Goal: Use online tool/utility: Utilize a website feature to perform a specific function

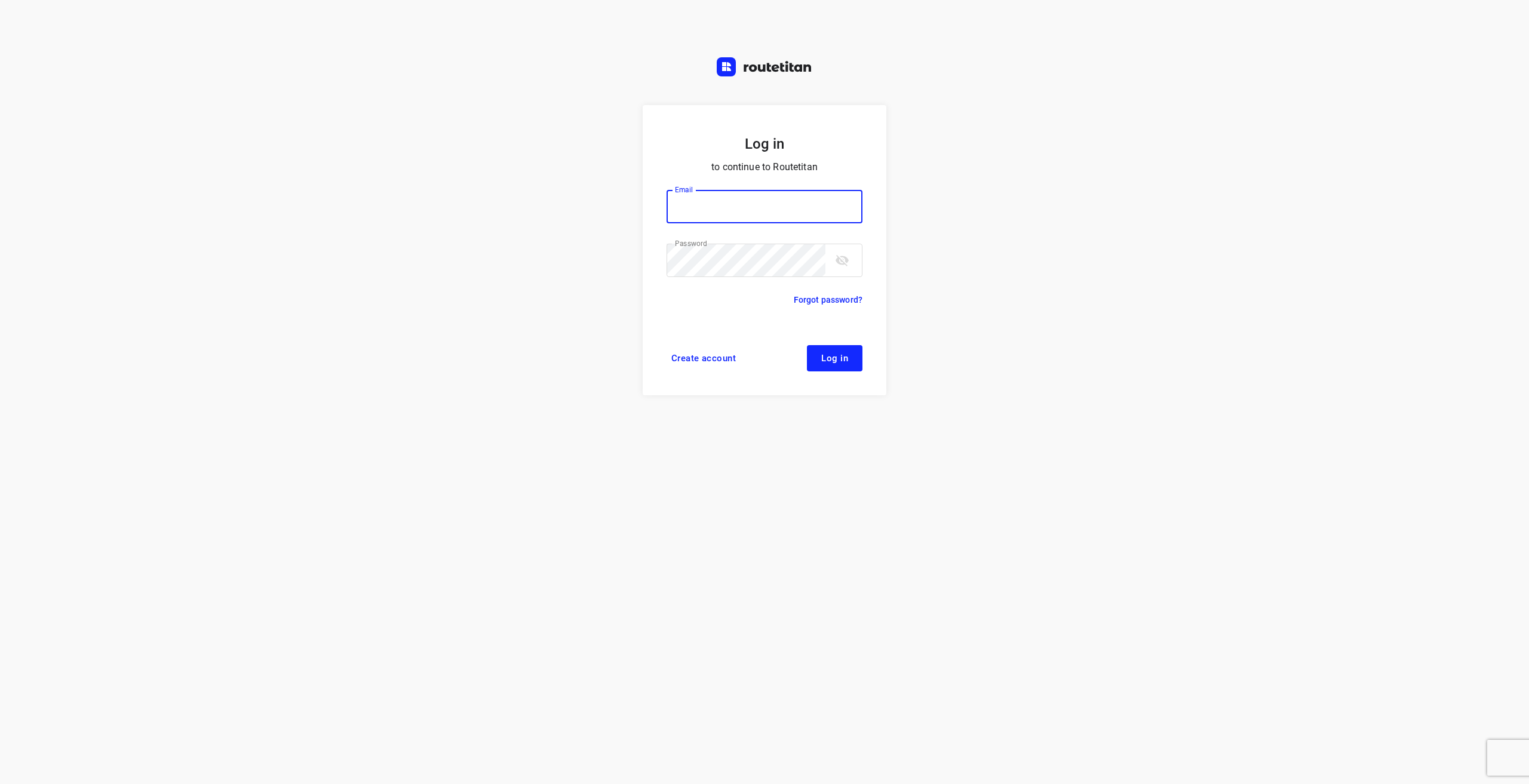
type input "info@tasboomkwekerij.nl"
click at [841, 358] on span "Log in" at bounding box center [835, 358] width 27 height 10
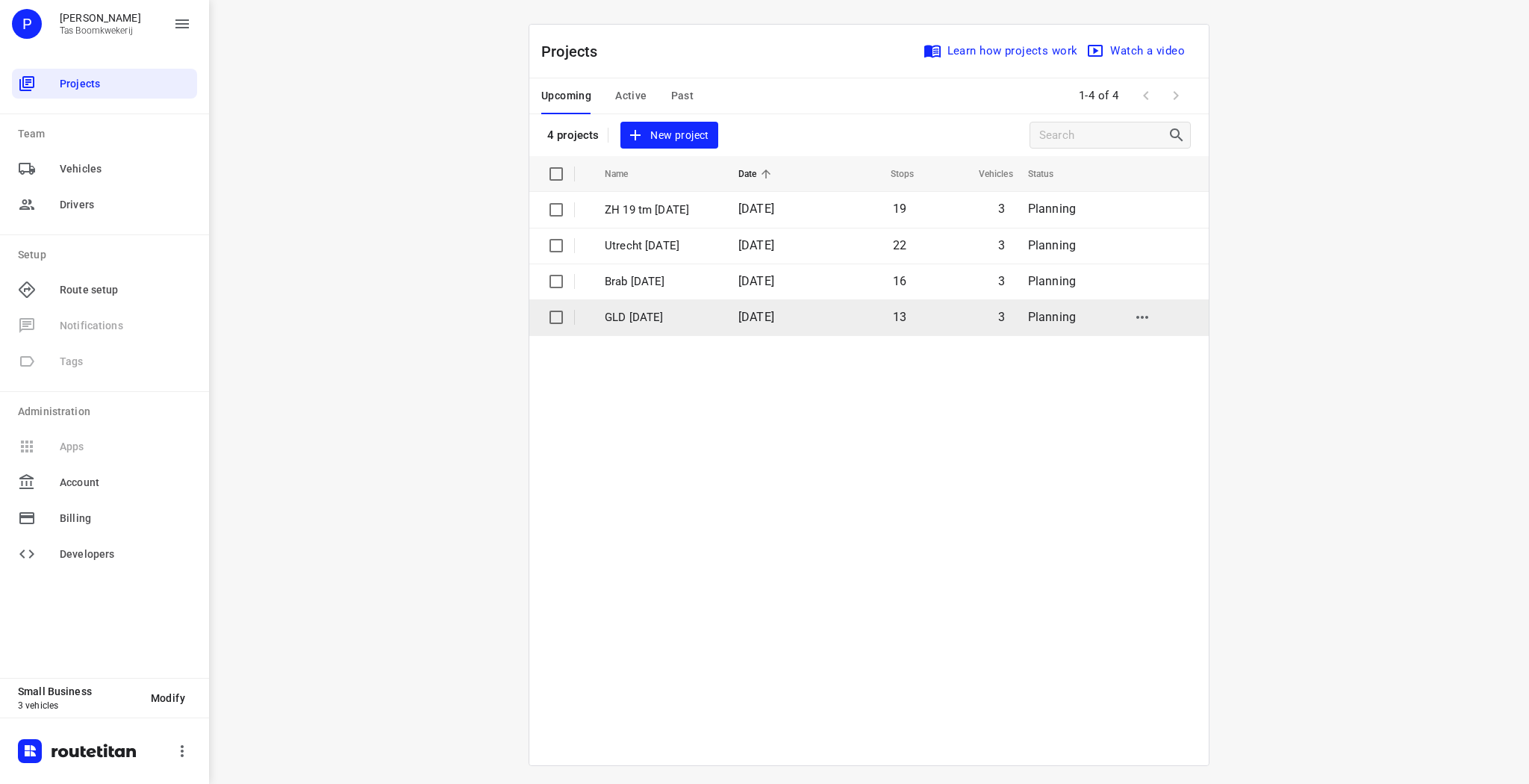
click at [653, 314] on p "GLD 19 aug" at bounding box center [660, 318] width 111 height 17
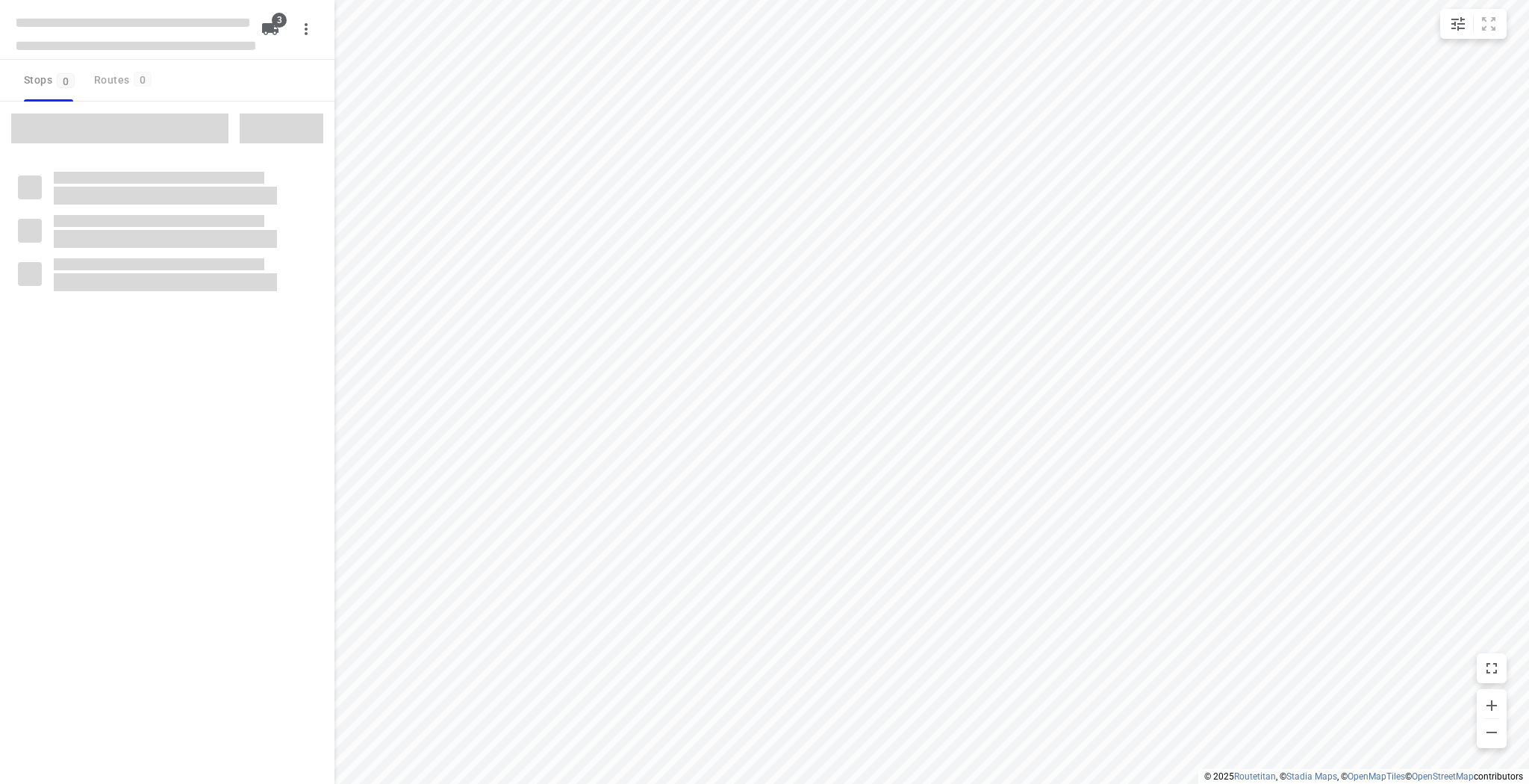
type input "distance"
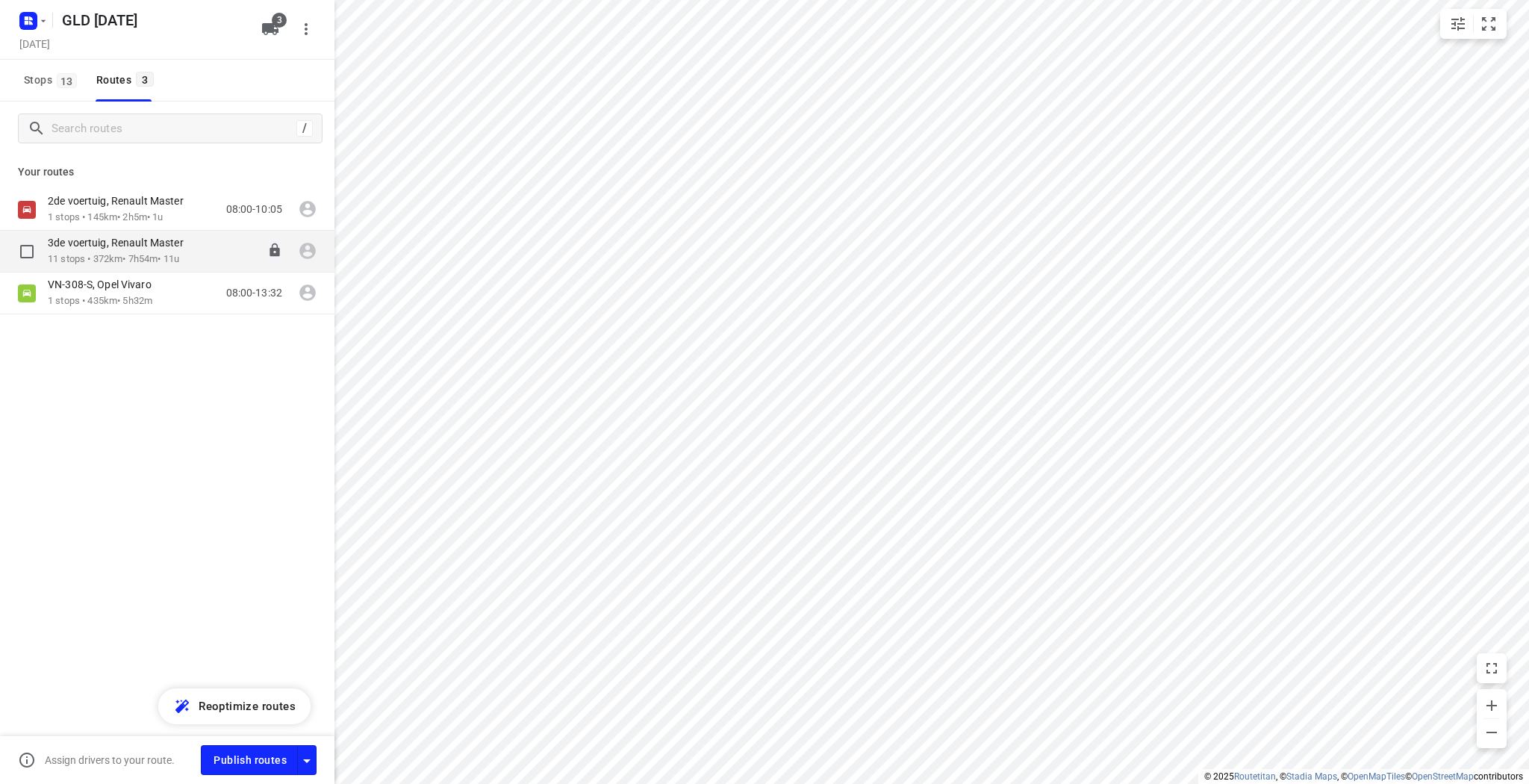
click at [170, 248] on p "3de voertuig, Renault Master" at bounding box center [120, 242] width 145 height 14
